Goal: Ask a question

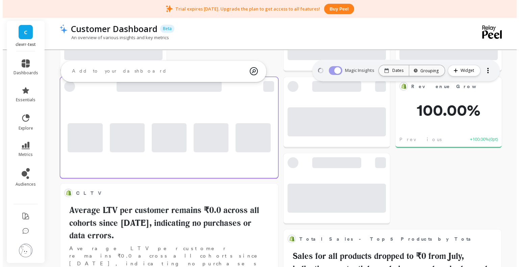
scroll to position [5, 5]
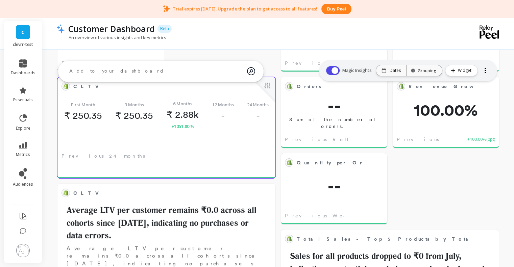
click at [266, 88] on button at bounding box center [267, 85] width 8 height 9
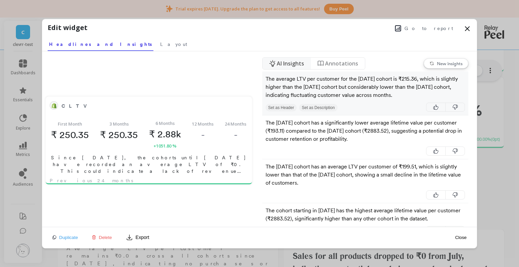
scroll to position [180, 196]
click at [302, 65] on span "AI Insights" at bounding box center [290, 63] width 27 height 8
click at [341, 59] on span "Annotations" at bounding box center [341, 63] width 33 height 8
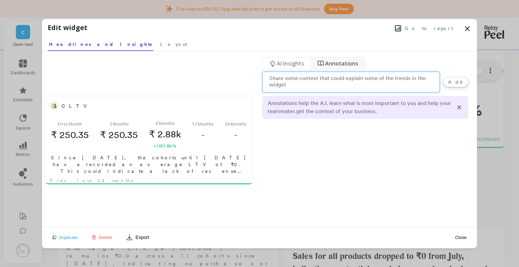
click at [288, 59] on span "AI Insights" at bounding box center [290, 63] width 27 height 8
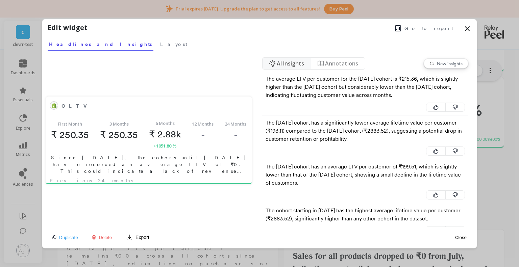
click at [323, 59] on nav "Annotations" at bounding box center [338, 63] width 54 height 11
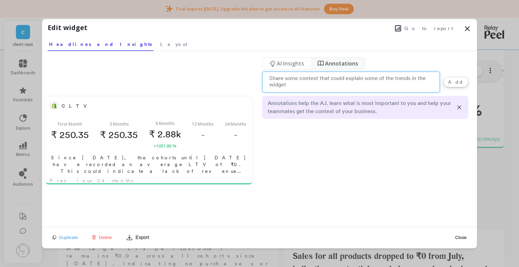
click at [275, 61] on icon at bounding box center [272, 63] width 6 height 7
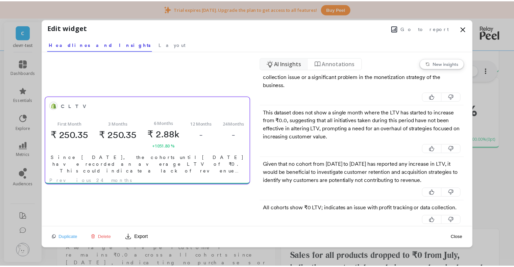
scroll to position [450, 0]
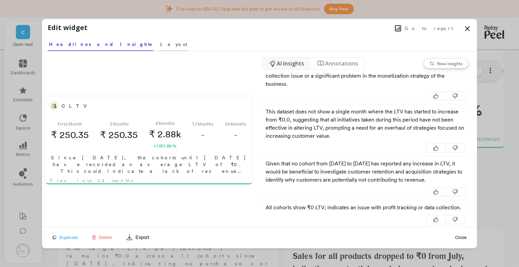
click at [160, 41] on span "Layout" at bounding box center [173, 44] width 27 height 7
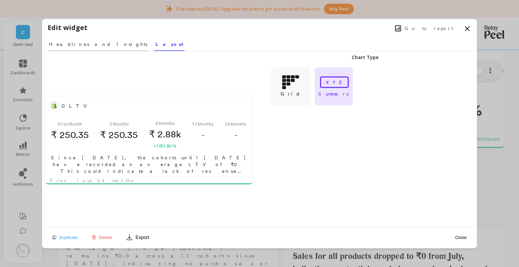
click at [82, 47] on span "Headlines and Insights" at bounding box center [98, 44] width 98 height 7
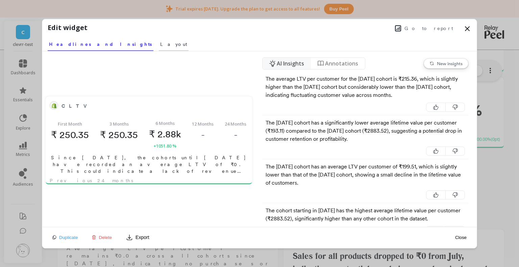
click at [160, 42] on span "Layout" at bounding box center [173, 44] width 27 height 7
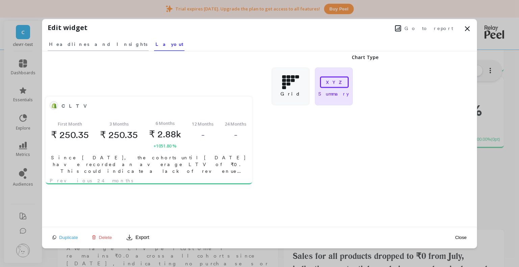
click at [85, 47] on link "Headlines and Insights" at bounding box center [98, 43] width 101 height 16
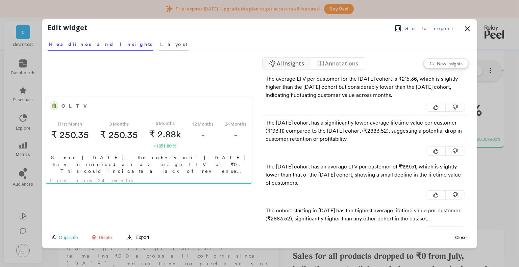
click at [160, 46] on span "Layout" at bounding box center [173, 44] width 27 height 7
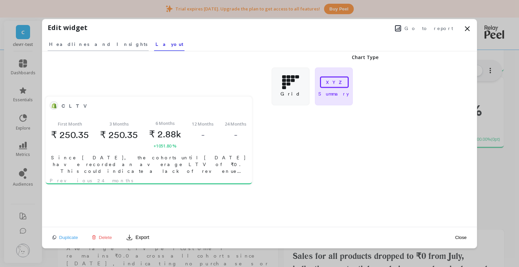
click at [94, 49] on link "Headlines and Insights" at bounding box center [98, 43] width 101 height 16
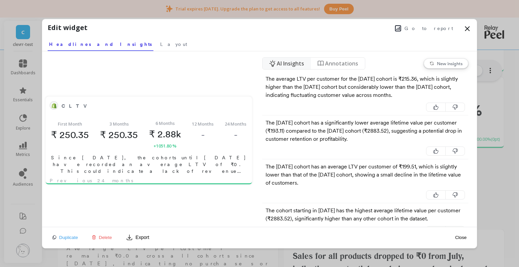
click at [470, 29] on icon at bounding box center [467, 29] width 8 height 8
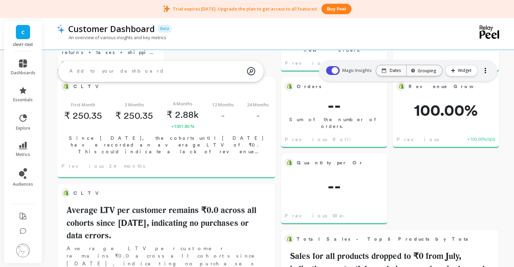
scroll to position [180, 194]
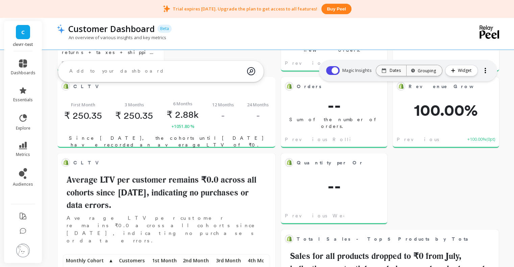
click at [128, 69] on textarea at bounding box center [155, 71] width 183 height 18
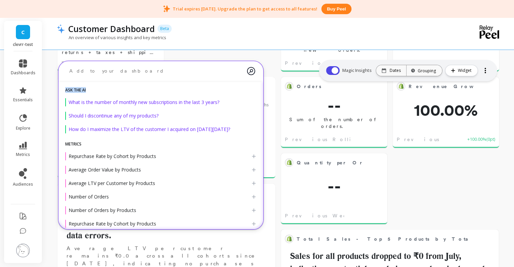
drag, startPoint x: 63, startPoint y: 90, endPoint x: 91, endPoint y: 93, distance: 28.2
click at [91, 93] on h2 "ask the AI" at bounding box center [160, 90] width 205 height 5
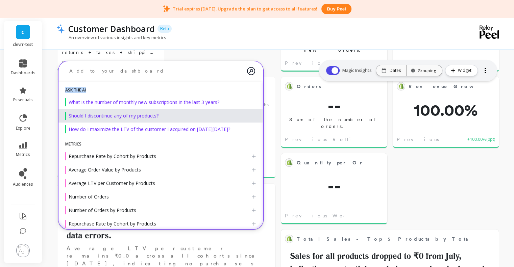
drag, startPoint x: 191, startPoint y: 110, endPoint x: 80, endPoint y: 116, distance: 111.0
click at [80, 116] on li "Should I discontinue any of my products?" at bounding box center [160, 116] width 205 height 14
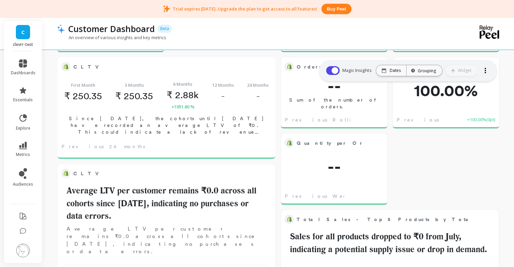
scroll to position [0, 0]
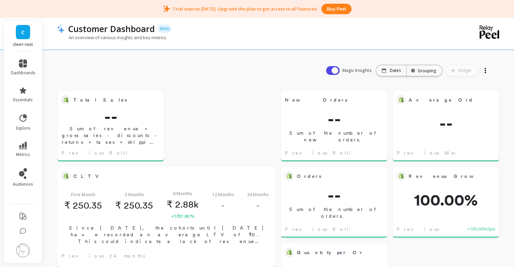
click at [150, 45] on div "An overview of various insights and key metrics" at bounding box center [251, 40] width 388 height 13
drag, startPoint x: 166, startPoint y: 38, endPoint x: 66, endPoint y: 43, distance: 100.1
click at [66, 43] on div "An overview of various insights and key metrics" at bounding box center [251, 40] width 388 height 13
click at [70, 36] on p "An overview of various insights and key metrics" at bounding box center [111, 37] width 109 height 6
drag, startPoint x: 66, startPoint y: 37, endPoint x: 188, endPoint y: 38, distance: 121.3
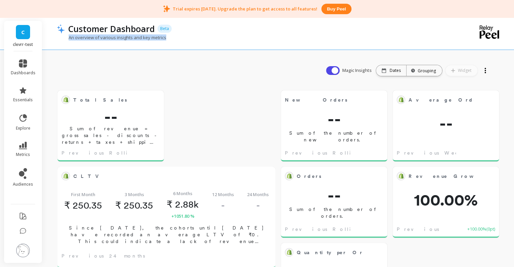
click at [188, 38] on div "An overview of various insights and key metrics" at bounding box center [251, 40] width 388 height 13
drag, startPoint x: 131, startPoint y: 74, endPoint x: 85, endPoint y: 64, distance: 47.1
click at [131, 74] on textarea at bounding box center [155, 71] width 183 height 18
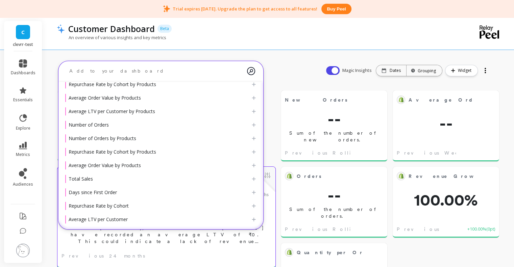
click at [267, 169] on div at bounding box center [166, 169] width 218 height 5
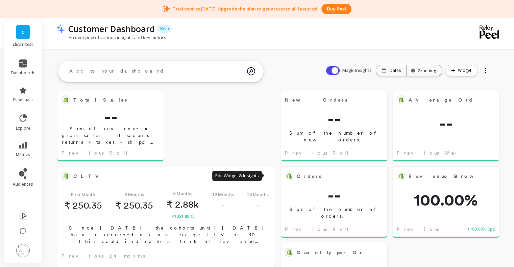
scroll to position [82, 0]
click at [213, 68] on textarea at bounding box center [155, 71] width 183 height 18
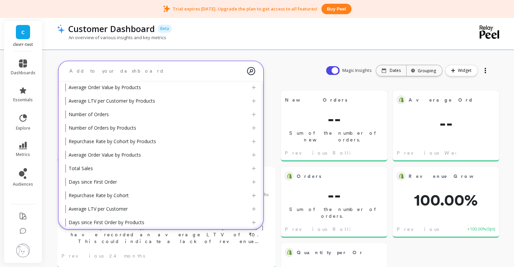
scroll to position [77, 0]
